Goal: Obtain resource: Download file/media

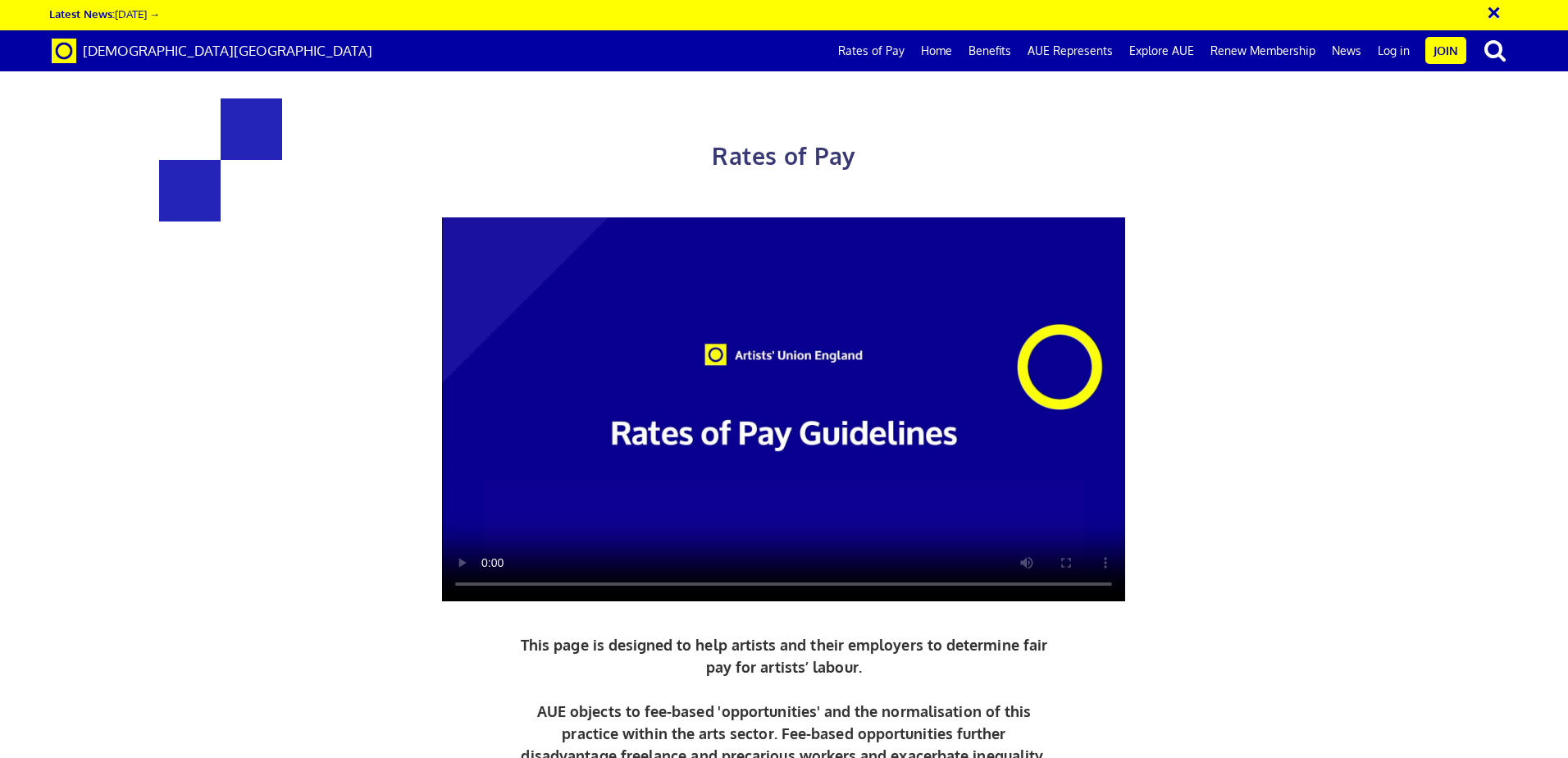
scroll to position [492, 0]
click at [936, 47] on link "Home" at bounding box center [936, 51] width 48 height 41
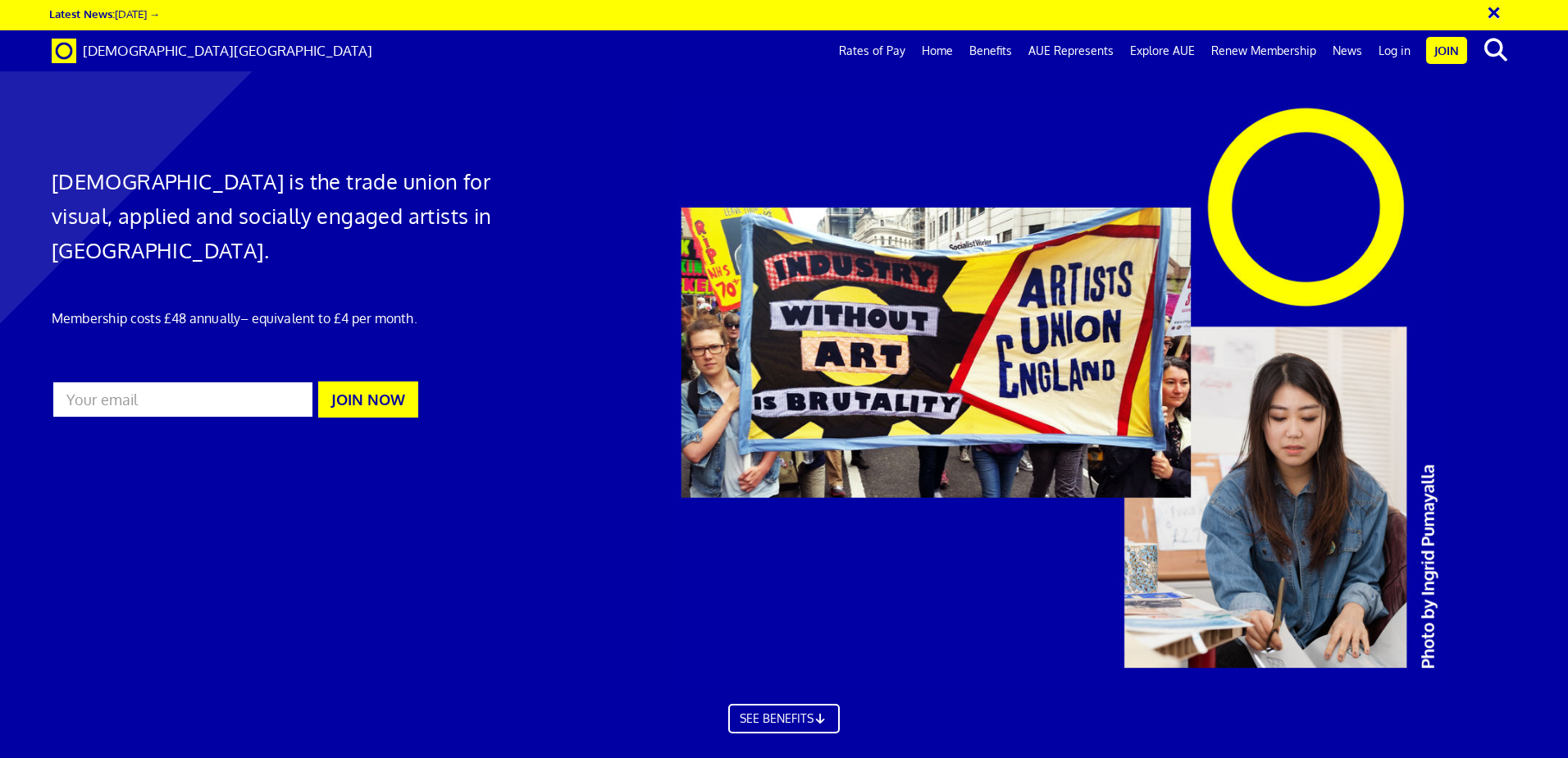
scroll to position [2295, 0]
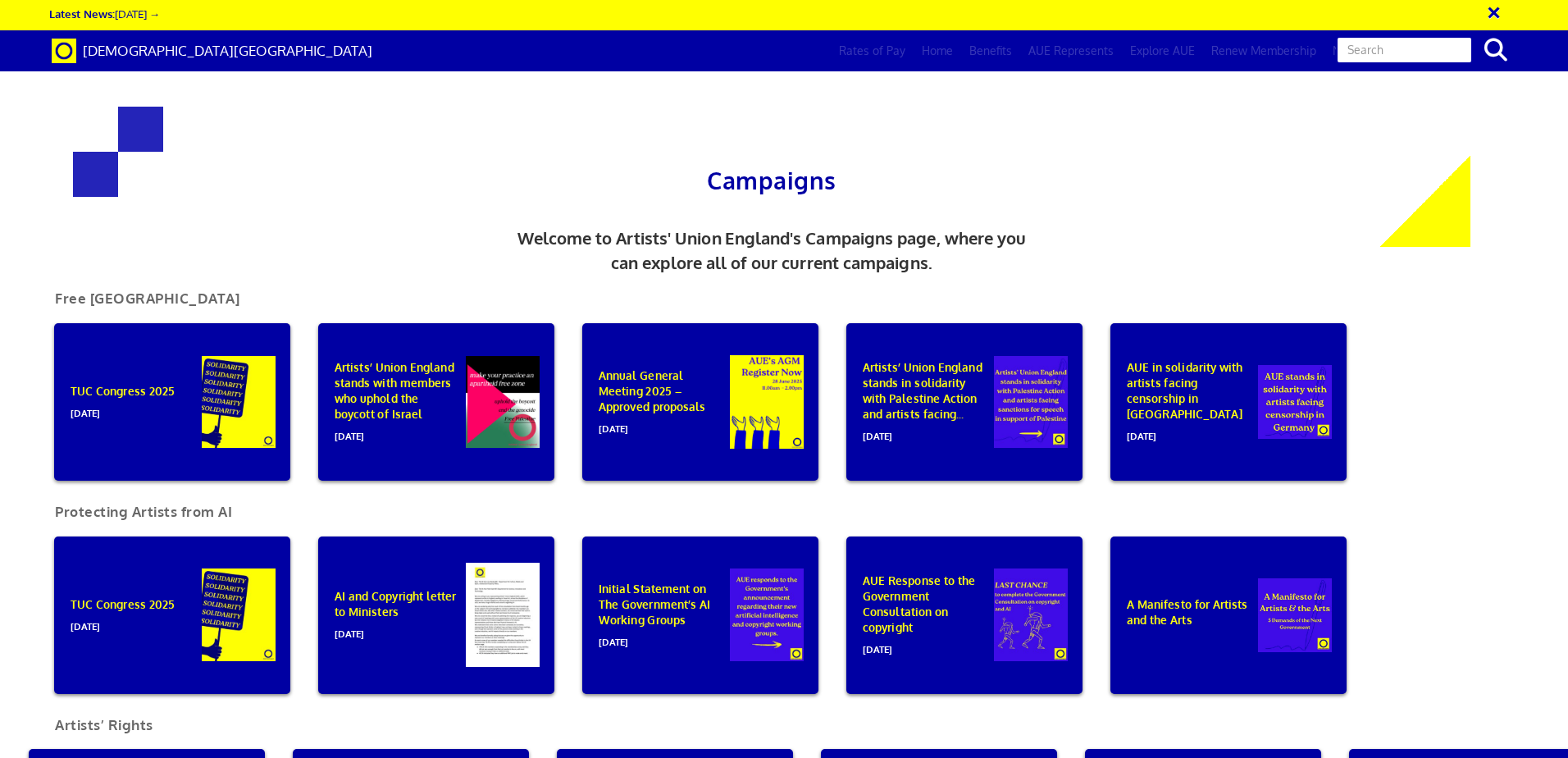
click at [1443, 54] on input "text" at bounding box center [1404, 50] width 137 height 28
click at [1414, 48] on input "text" at bounding box center [1404, 50] width 137 height 28
type input "fair use"
